Goal: Navigation & Orientation: Find specific page/section

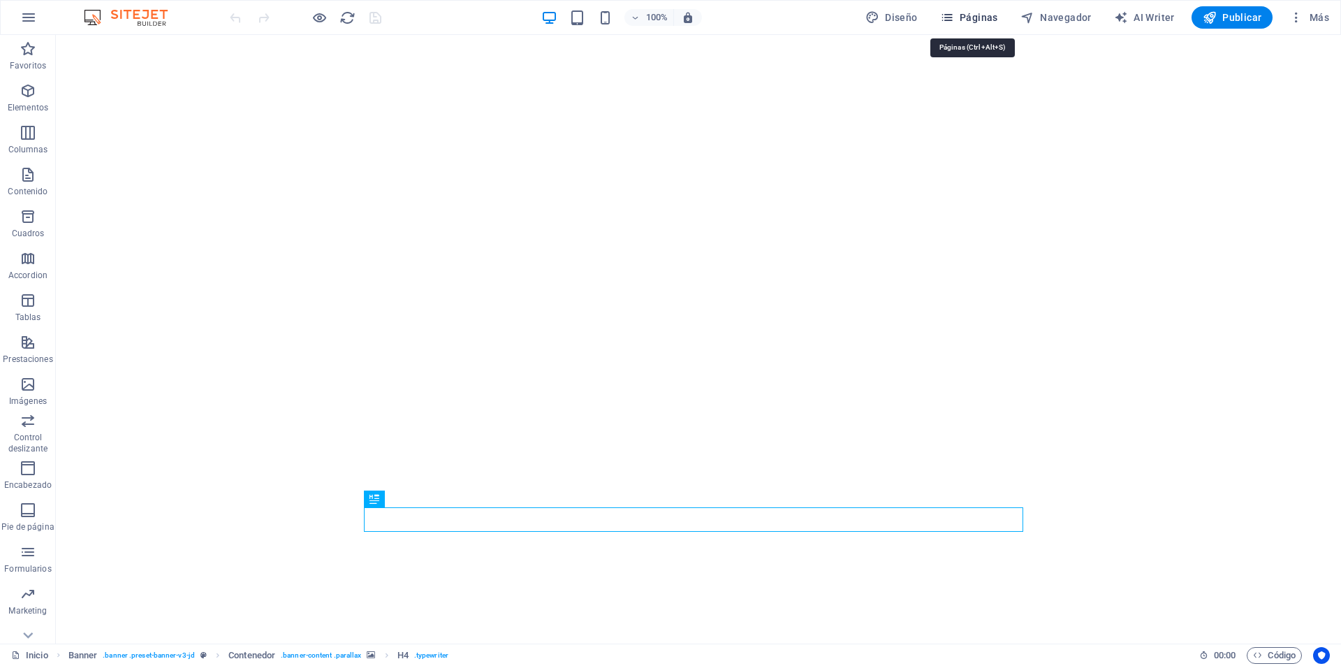
click at [960, 14] on span "Páginas" at bounding box center [969, 17] width 58 height 14
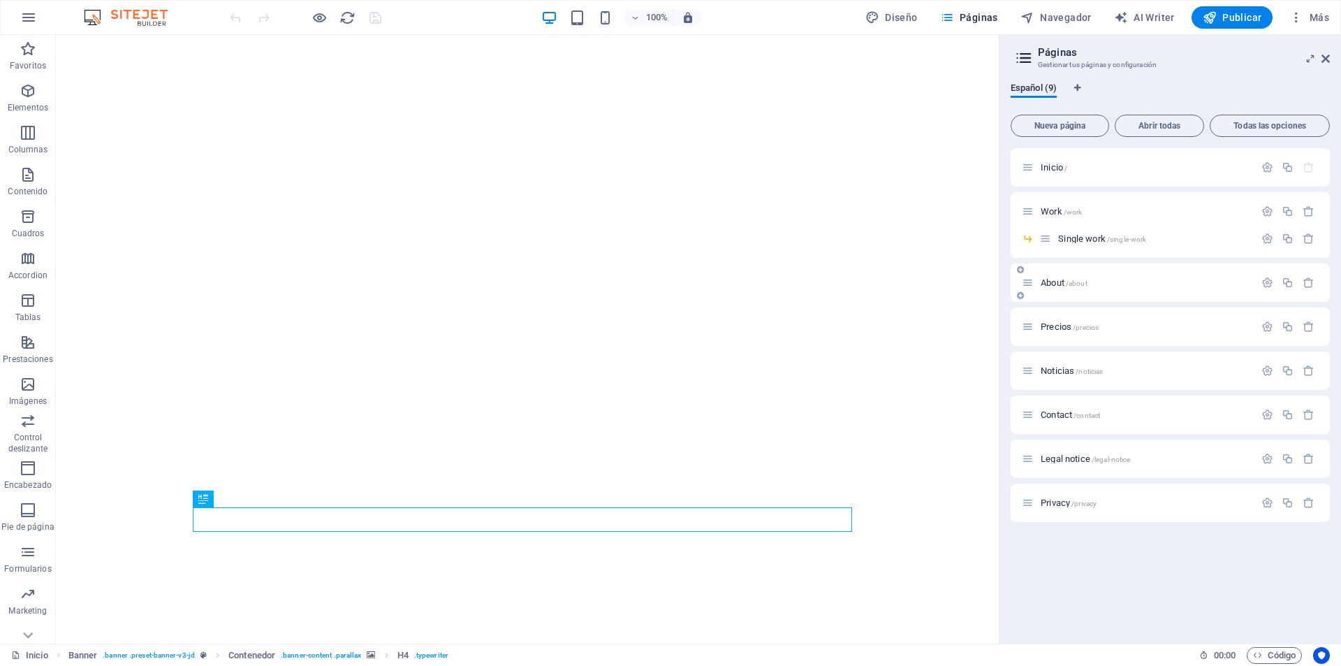
click at [1049, 280] on span "About /about" at bounding box center [1064, 282] width 47 height 10
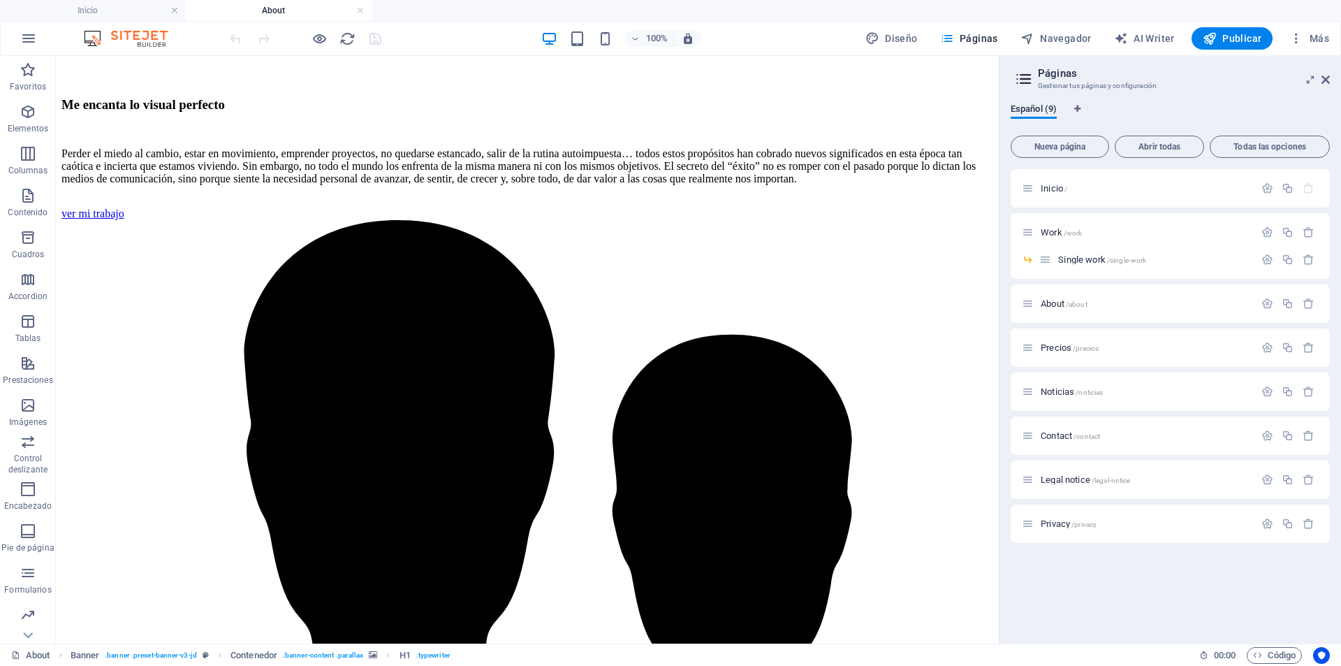
scroll to position [969, 0]
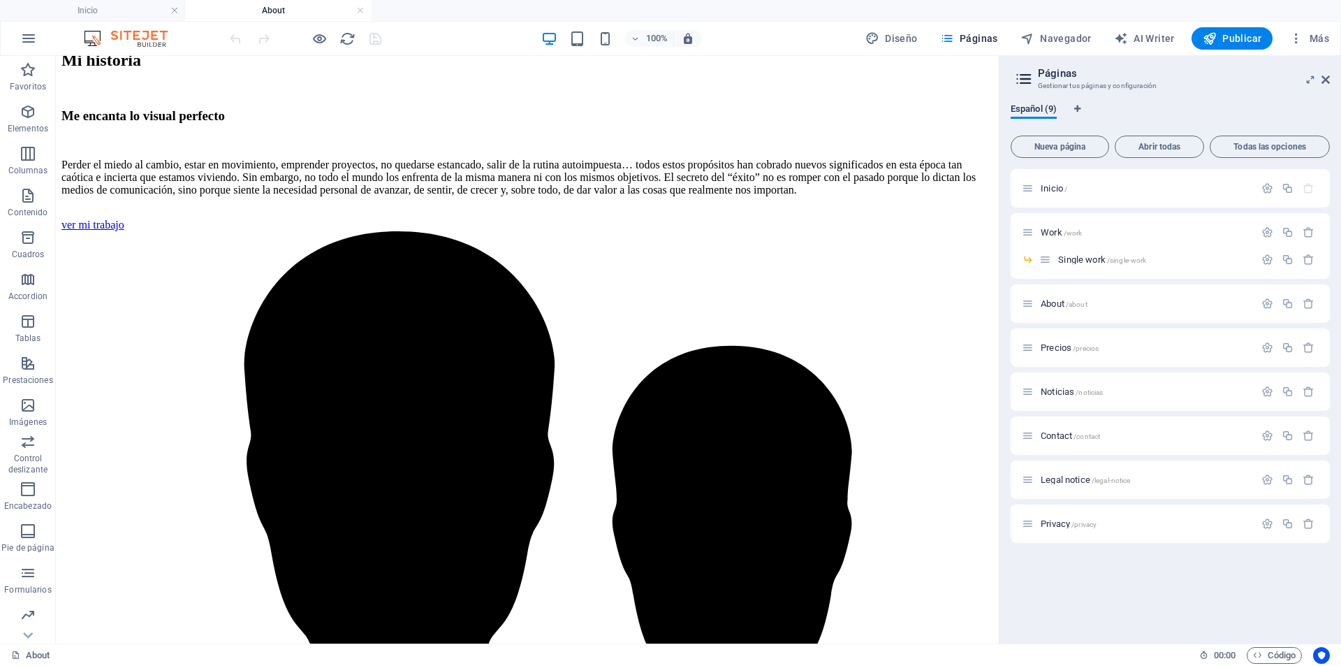
drag, startPoint x: 988, startPoint y: 298, endPoint x: 994, endPoint y: 335, distance: 36.8
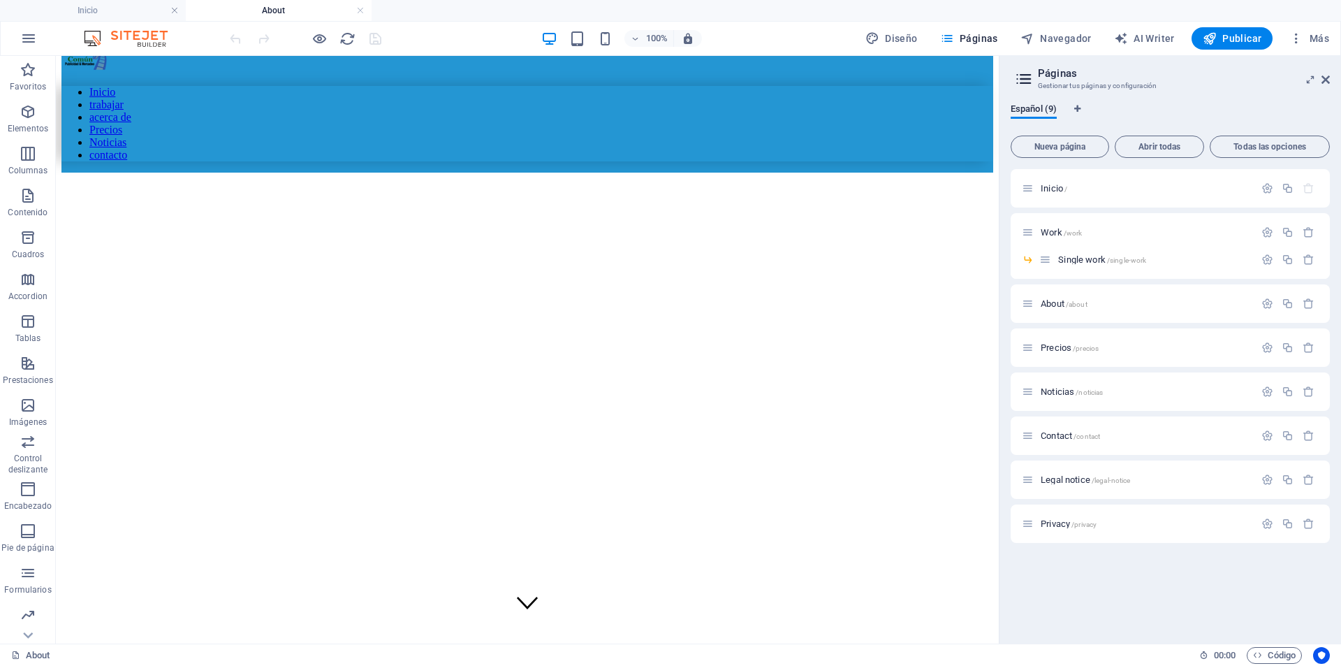
scroll to position [0, 0]
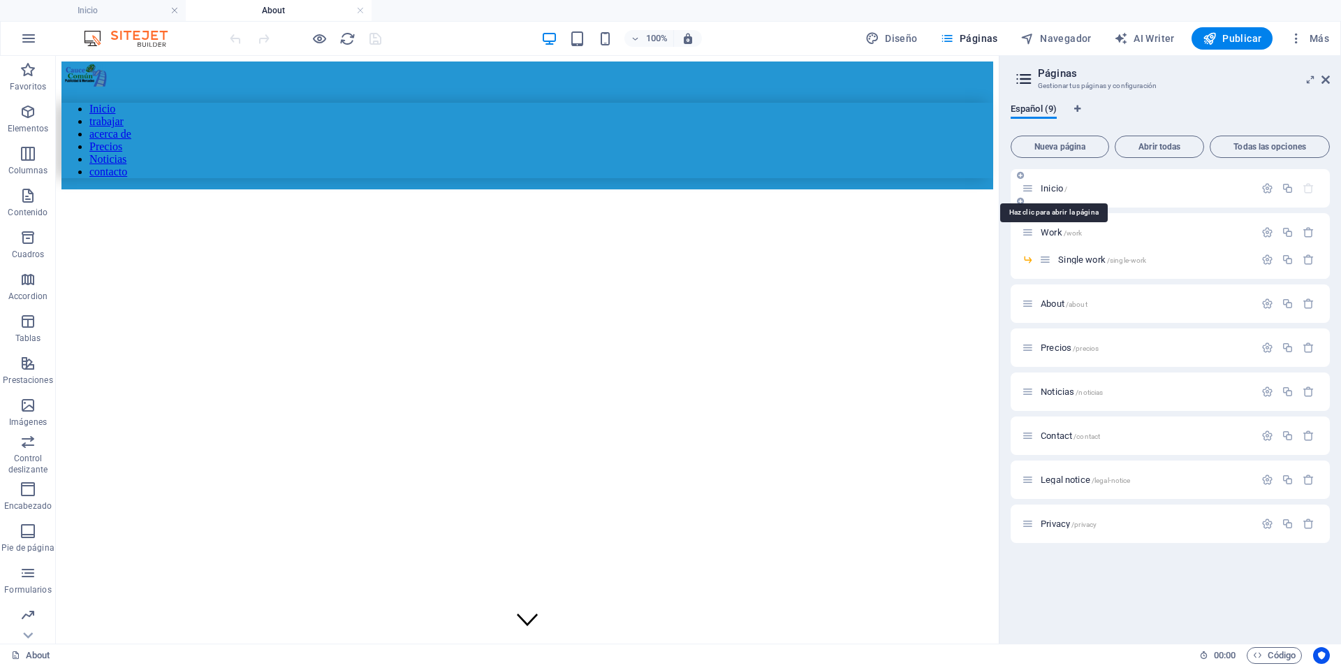
click at [1059, 189] on span "Inicio /" at bounding box center [1054, 188] width 27 height 10
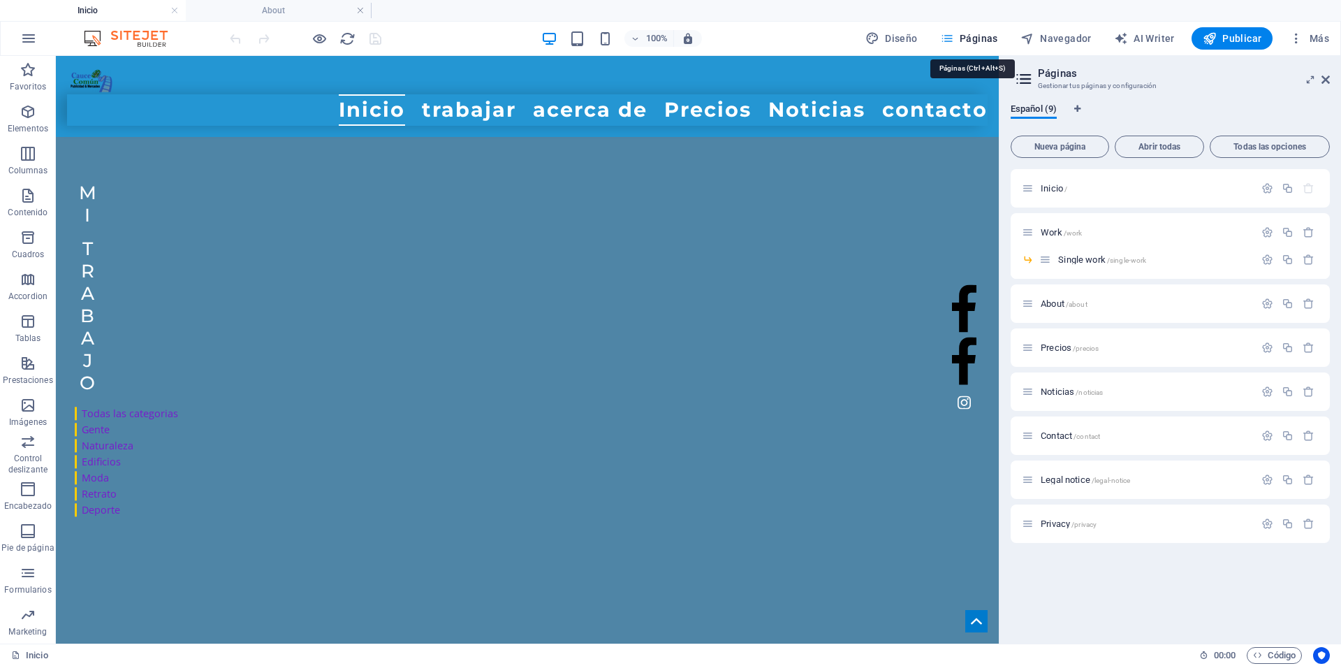
click at [980, 37] on span "Páginas" at bounding box center [969, 38] width 58 height 14
click at [1062, 240] on div "Work /work" at bounding box center [1138, 232] width 233 height 16
click at [1268, 234] on icon "button" at bounding box center [1268, 232] width 12 height 12
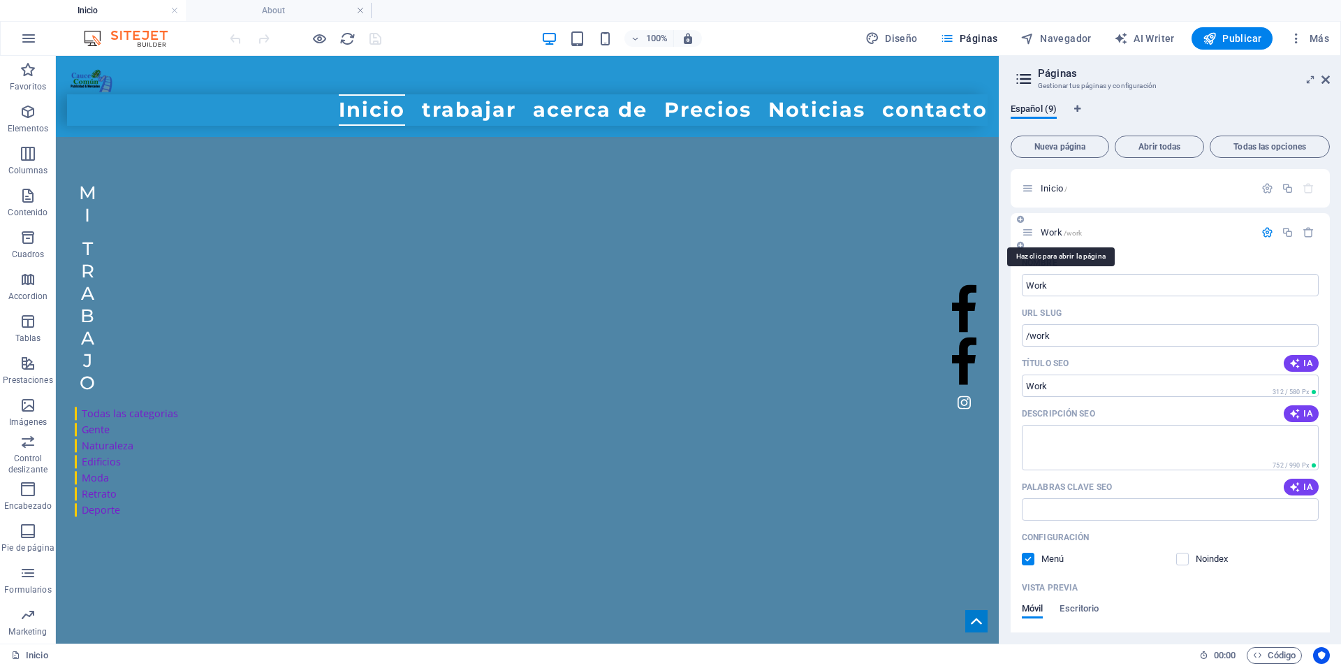
click at [1056, 233] on span "Work /work" at bounding box center [1061, 232] width 41 height 10
